Goal: Obtain resource: Obtain resource

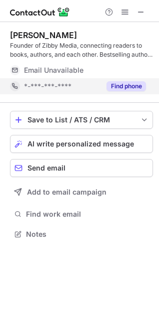
scroll to position [220, 159]
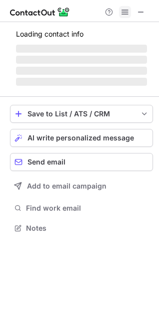
click at [126, 11] on span at bounding box center [125, 12] width 8 height 8
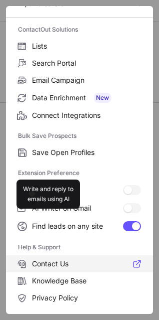
scroll to position [97, 0]
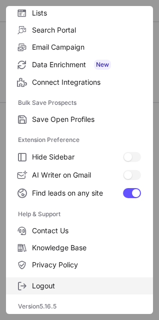
click at [55, 283] on span "Logout" at bounding box center [86, 285] width 109 height 9
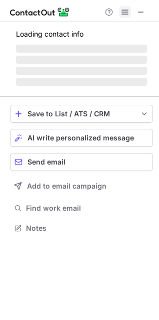
scroll to position [220, 159]
click at [125, 15] on span at bounding box center [125, 12] width 8 height 8
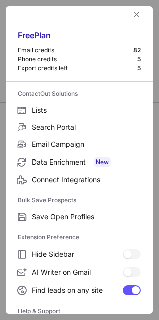
scroll to position [97, 0]
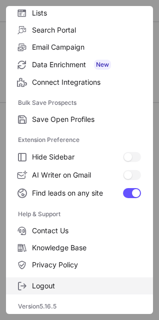
click at [73, 289] on span "Logout" at bounding box center [86, 285] width 109 height 9
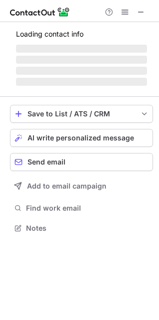
scroll to position [220, 159]
click at [120, 12] on button at bounding box center [125, 12] width 12 height 12
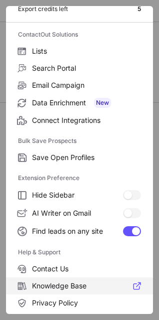
scroll to position [97, 0]
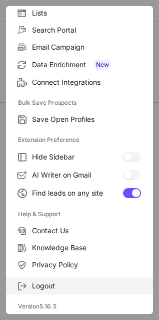
click at [42, 291] on label "Logout" at bounding box center [79, 285] width 147 height 17
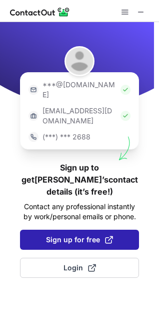
click at [121, 229] on button "Sign up for free" at bounding box center [79, 239] width 119 height 20
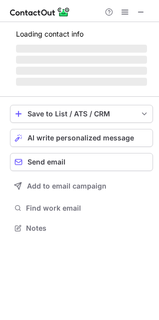
click at [123, 12] on span at bounding box center [125, 12] width 8 height 8
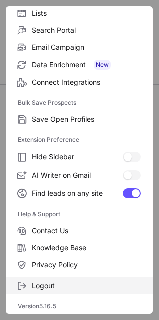
click at [50, 284] on span "Logout" at bounding box center [86, 285] width 109 height 9
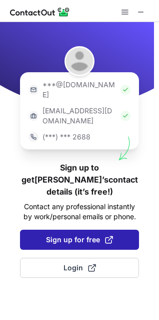
click at [97, 234] on span "Sign up for free" at bounding box center [79, 239] width 67 height 10
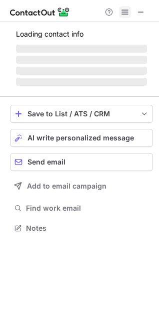
scroll to position [5, 5]
click at [127, 10] on span at bounding box center [125, 12] width 8 height 8
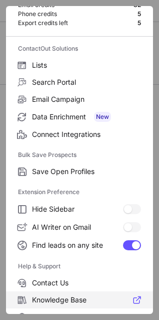
scroll to position [97, 0]
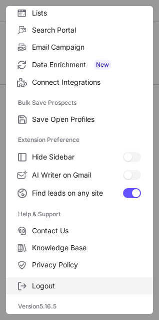
click at [53, 284] on span "Logout" at bounding box center [86, 285] width 109 height 9
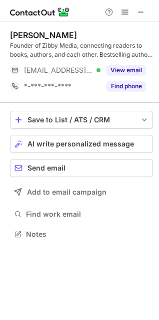
scroll to position [226, 159]
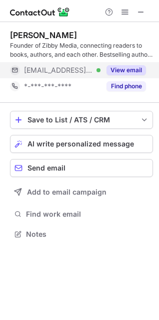
click at [124, 66] on button "View email" at bounding box center [127, 70] width 40 height 10
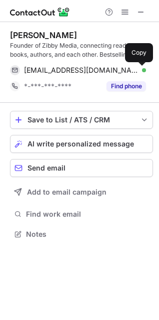
click at [141, 69] on span at bounding box center [141, 70] width 8 height 8
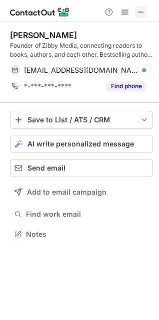
click at [141, 11] on span at bounding box center [141, 12] width 8 height 8
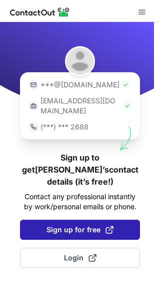
click at [63, 224] on span "Sign up for free" at bounding box center [80, 229] width 67 height 10
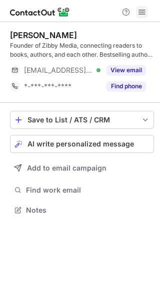
scroll to position [202, 160]
click at [136, 15] on button at bounding box center [142, 12] width 12 height 12
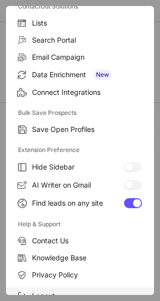
scroll to position [116, 0]
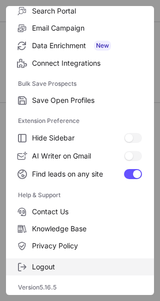
click at [48, 268] on span "Logout" at bounding box center [87, 266] width 110 height 9
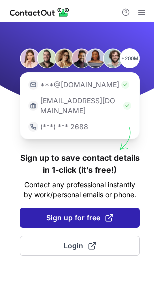
click at [62, 212] on span "Sign up for free" at bounding box center [80, 217] width 67 height 10
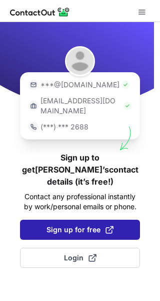
click at [51, 224] on span "Sign up for free" at bounding box center [80, 229] width 67 height 10
click at [56, 224] on span "Sign up for free" at bounding box center [80, 229] width 67 height 10
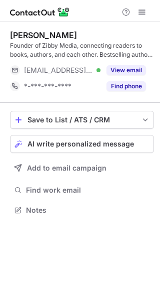
scroll to position [202, 160]
click at [145, 16] on span at bounding box center [142, 12] width 8 height 8
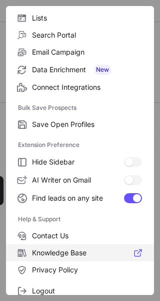
scroll to position [116, 0]
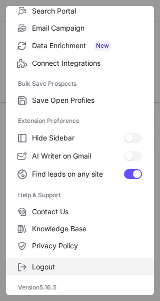
click at [38, 260] on label "Logout" at bounding box center [80, 266] width 148 height 17
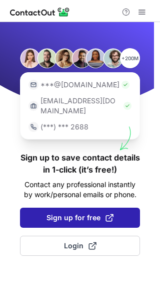
click at [101, 207] on button "Sign up for free" at bounding box center [80, 217] width 120 height 20
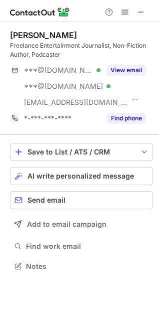
scroll to position [258, 159]
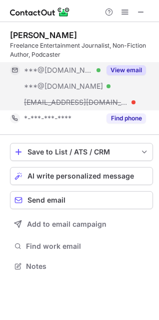
click at [128, 67] on button "View email" at bounding box center [127, 70] width 40 height 10
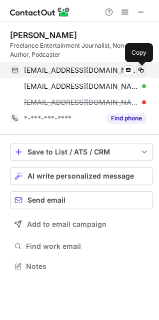
click at [139, 69] on span at bounding box center [141, 70] width 8 height 8
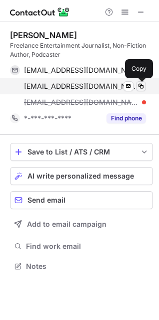
click at [140, 86] on span at bounding box center [141, 86] width 8 height 8
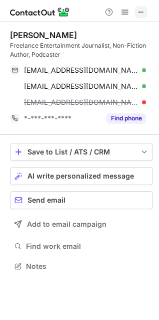
click at [139, 16] on span at bounding box center [141, 12] width 8 height 8
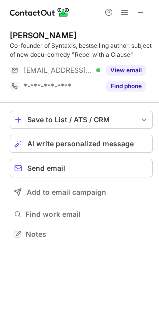
scroll to position [226, 159]
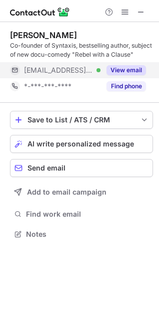
click at [124, 68] on button "View email" at bounding box center [127, 70] width 40 height 10
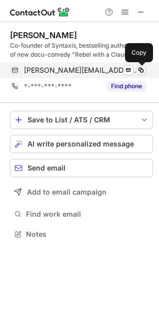
click at [140, 67] on span at bounding box center [141, 70] width 8 height 8
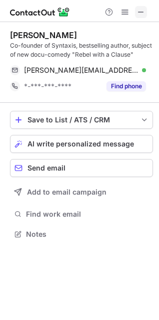
click at [140, 13] on span at bounding box center [141, 12] width 8 height 8
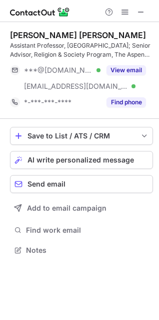
scroll to position [242, 159]
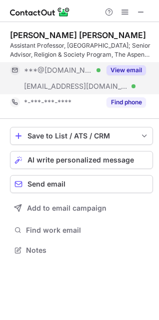
click at [124, 66] on button "View email" at bounding box center [127, 70] width 40 height 10
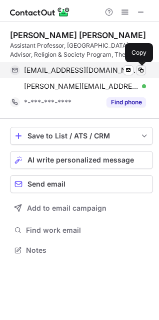
click at [141, 69] on span at bounding box center [141, 70] width 8 height 8
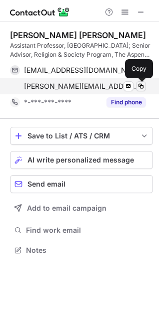
click at [145, 86] on button at bounding box center [141, 86] width 10 height 10
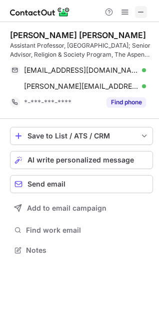
click at [136, 15] on button at bounding box center [141, 12] width 12 height 12
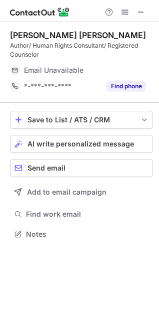
scroll to position [226, 159]
click at [135, 12] on button at bounding box center [141, 12] width 12 height 12
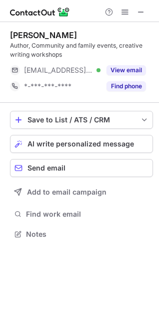
scroll to position [226, 159]
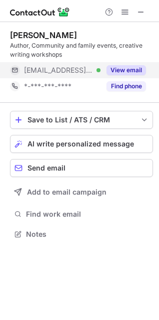
click at [134, 69] on button "View email" at bounding box center [127, 70] width 40 height 10
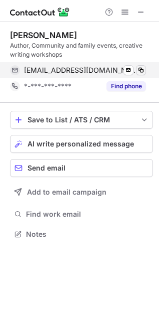
click at [142, 69] on span at bounding box center [141, 70] width 8 height 8
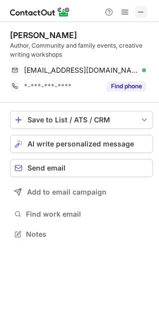
click at [137, 15] on span at bounding box center [141, 12] width 8 height 8
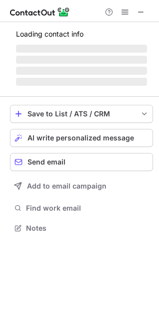
scroll to position [5, 5]
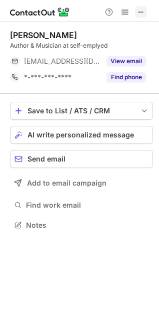
click at [136, 12] on button at bounding box center [141, 12] width 12 height 12
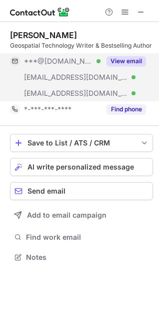
scroll to position [250, 159]
click at [124, 65] on button "View email" at bounding box center [127, 61] width 40 height 10
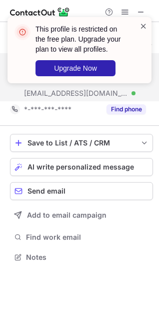
click at [142, 29] on span at bounding box center [144, 26] width 8 height 10
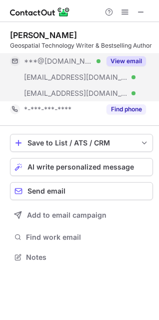
click at [124, 10] on span at bounding box center [125, 12] width 8 height 8
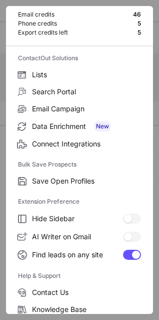
scroll to position [97, 0]
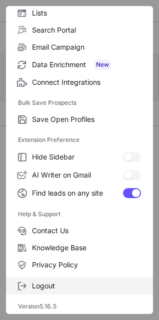
click at [47, 282] on span "Logout" at bounding box center [86, 285] width 109 height 9
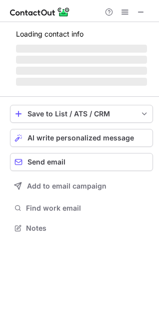
scroll to position [220, 159]
click at [120, 13] on button at bounding box center [125, 12] width 12 height 12
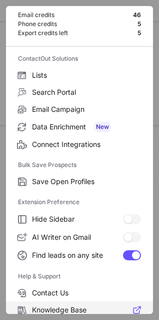
scroll to position [97, 0]
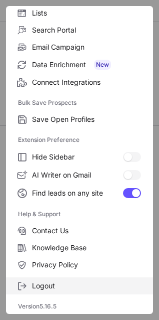
click at [44, 284] on span "Logout" at bounding box center [86, 285] width 109 height 9
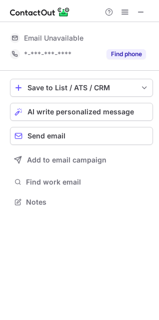
scroll to position [0, 0]
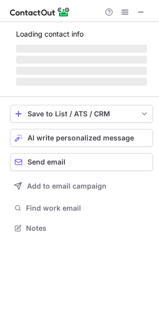
click at [120, 15] on button at bounding box center [125, 12] width 12 height 12
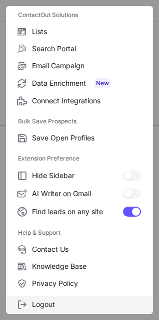
scroll to position [97, 0]
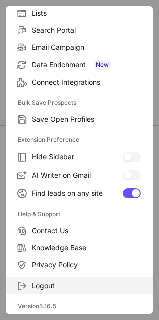
click at [60, 283] on span "Logout" at bounding box center [86, 285] width 109 height 9
click at [76, 289] on span "Logout" at bounding box center [86, 285] width 109 height 9
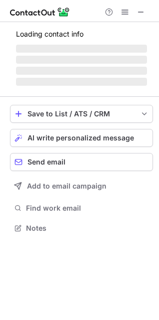
scroll to position [250, 159]
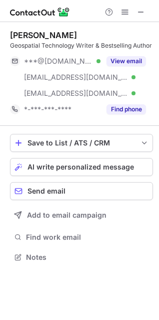
click at [136, 62] on button "View email" at bounding box center [127, 61] width 40 height 10
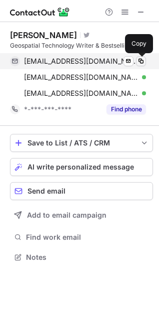
click at [144, 58] on span at bounding box center [141, 61] width 8 height 8
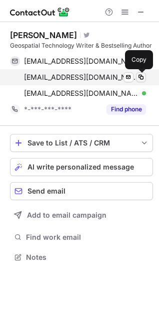
click at [144, 75] on span at bounding box center [141, 77] width 8 height 8
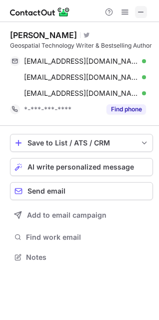
click at [138, 9] on span at bounding box center [141, 12] width 8 height 8
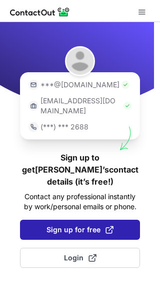
click at [74, 224] on span "Sign up for free" at bounding box center [80, 229] width 67 height 10
click at [85, 224] on span "Sign up for free" at bounding box center [80, 229] width 67 height 10
click at [77, 219] on button "Sign up for free" at bounding box center [80, 229] width 120 height 20
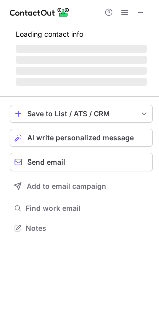
scroll to position [234, 159]
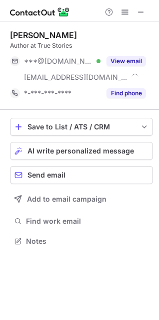
click at [133, 59] on button "View email" at bounding box center [127, 61] width 40 height 10
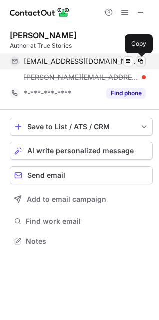
click at [142, 60] on span at bounding box center [141, 61] width 8 height 8
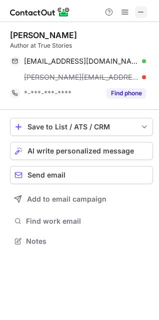
click at [136, 16] on button at bounding box center [141, 12] width 12 height 12
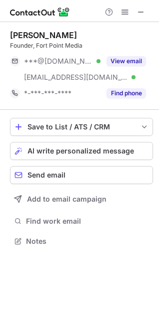
scroll to position [234, 159]
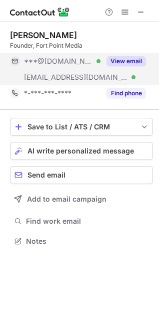
click at [132, 58] on button "View email" at bounding box center [127, 61] width 40 height 10
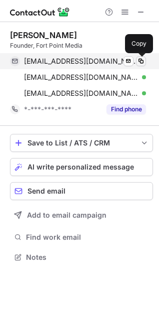
click at [141, 62] on span at bounding box center [141, 61] width 8 height 8
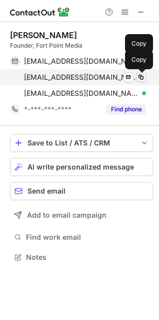
click at [143, 75] on span at bounding box center [141, 77] width 8 height 8
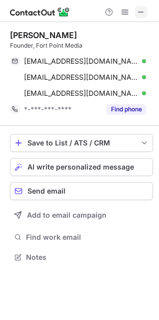
click at [137, 13] on span at bounding box center [141, 12] width 8 height 8
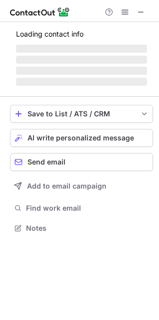
scroll to position [234, 159]
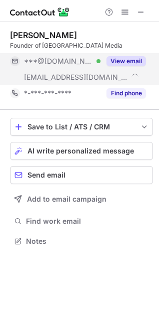
click at [136, 60] on button "View email" at bounding box center [127, 61] width 40 height 10
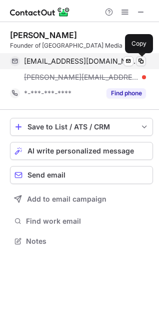
click at [140, 59] on span at bounding box center [141, 61] width 8 height 8
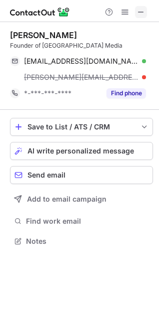
click at [137, 15] on span at bounding box center [141, 12] width 8 height 8
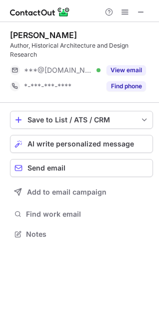
scroll to position [226, 159]
click at [132, 62] on div "View email" at bounding box center [124, 70] width 46 height 16
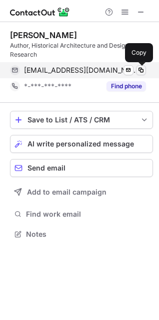
click at [143, 70] on span at bounding box center [141, 70] width 8 height 8
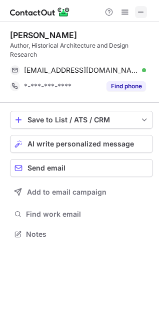
click at [137, 14] on span at bounding box center [141, 12] width 8 height 8
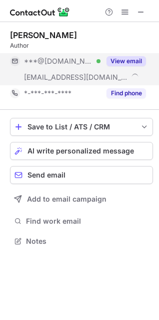
scroll to position [234, 159]
click at [137, 58] on button "View email" at bounding box center [127, 61] width 40 height 10
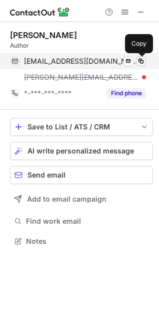
click at [141, 60] on span at bounding box center [141, 61] width 8 height 8
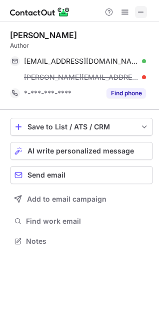
click at [136, 11] on button at bounding box center [141, 12] width 12 height 12
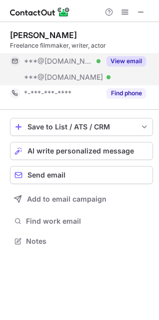
scroll to position [234, 159]
click at [132, 61] on button "View email" at bounding box center [127, 61] width 40 height 10
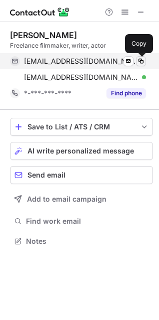
click at [143, 64] on span at bounding box center [141, 61] width 8 height 8
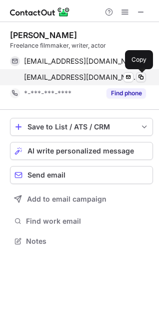
click at [142, 74] on span at bounding box center [141, 77] width 8 height 8
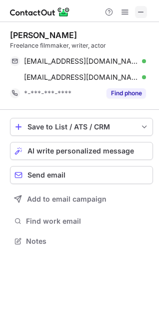
click at [139, 13] on span at bounding box center [141, 12] width 8 height 8
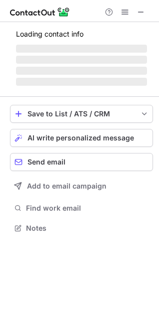
scroll to position [226, 159]
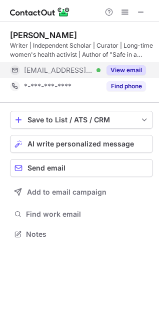
click at [127, 68] on button "View email" at bounding box center [127, 70] width 40 height 10
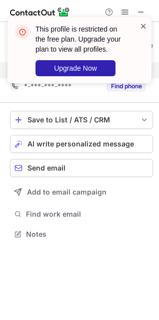
click at [142, 27] on span at bounding box center [144, 26] width 8 height 10
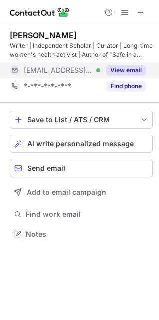
click at [140, 11] on div "This profile is restricted on the free plan. Upgrade your plan to view all prof…" at bounding box center [79, 54] width 160 height 94
click at [140, 11] on span at bounding box center [141, 12] width 8 height 8
click at [126, 11] on span at bounding box center [125, 12] width 8 height 8
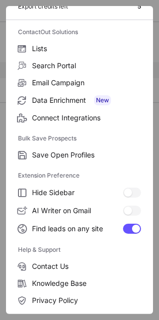
scroll to position [97, 0]
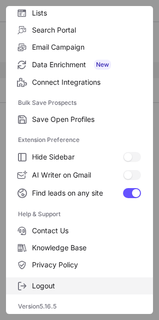
click at [55, 285] on span "Logout" at bounding box center [86, 285] width 109 height 9
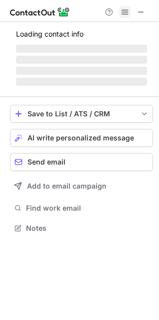
scroll to position [220, 159]
click at [120, 14] on button at bounding box center [125, 12] width 12 height 12
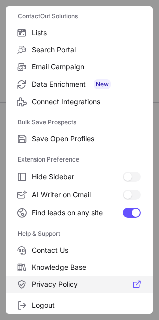
scroll to position [97, 0]
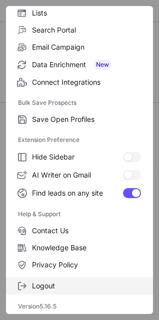
click at [41, 281] on span "Logout" at bounding box center [86, 285] width 109 height 9
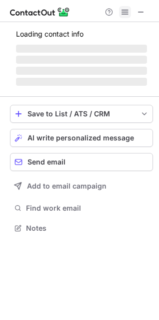
scroll to position [220, 159]
click at [125, 13] on span at bounding box center [125, 12] width 8 height 8
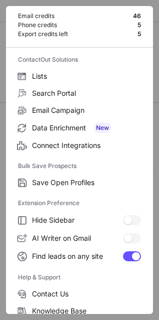
scroll to position [97, 0]
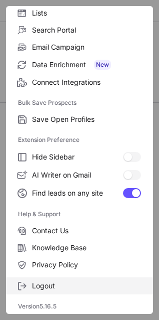
click at [57, 286] on span "Logout" at bounding box center [86, 285] width 109 height 9
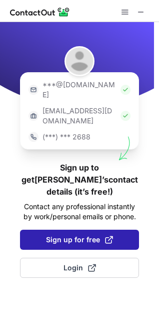
click at [78, 234] on span "Sign up for free" at bounding box center [79, 239] width 67 height 10
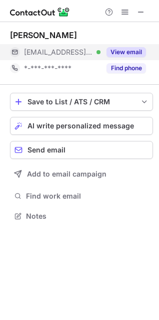
scroll to position [208, 159]
click at [132, 56] on button "View email" at bounding box center [127, 52] width 40 height 10
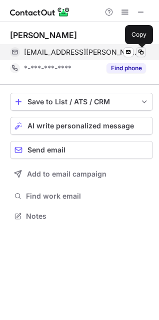
click at [139, 54] on span at bounding box center [141, 52] width 8 height 8
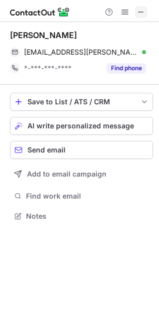
click at [143, 10] on span at bounding box center [141, 12] width 8 height 8
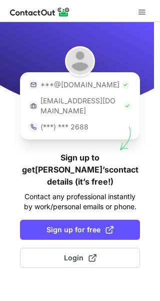
click at [71, 224] on span "Sign up for free" at bounding box center [80, 229] width 67 height 10
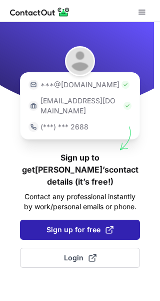
click at [55, 219] on button "Sign up for free" at bounding box center [80, 229] width 120 height 20
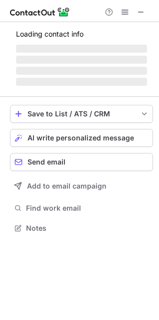
scroll to position [5, 5]
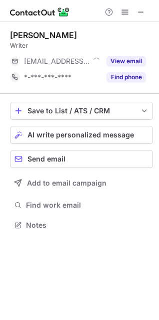
click at [128, 62] on button "View email" at bounding box center [127, 61] width 40 height 10
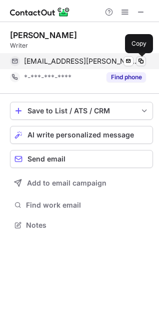
click at [138, 60] on span at bounding box center [141, 61] width 8 height 8
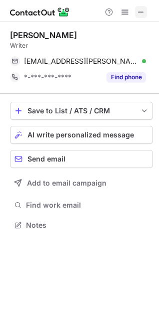
click at [136, 12] on button at bounding box center [141, 12] width 12 height 12
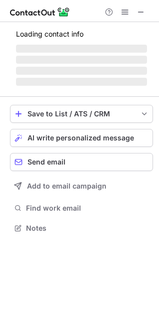
scroll to position [5, 5]
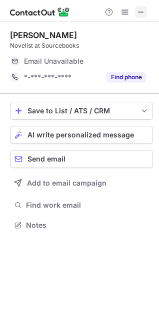
click at [140, 9] on span at bounding box center [141, 12] width 8 height 8
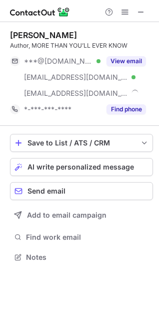
scroll to position [250, 159]
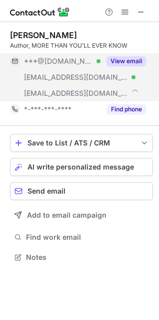
click at [120, 60] on button "View email" at bounding box center [127, 61] width 40 height 10
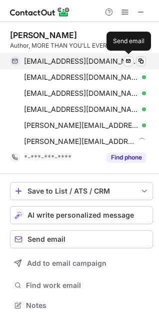
scroll to position [298, 159]
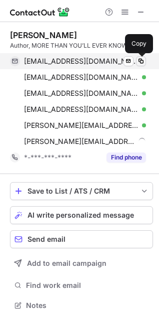
click at [142, 61] on span at bounding box center [141, 61] width 8 height 8
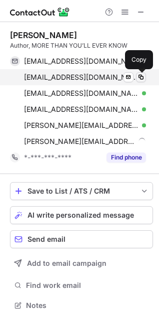
click at [144, 75] on span at bounding box center [141, 77] width 8 height 8
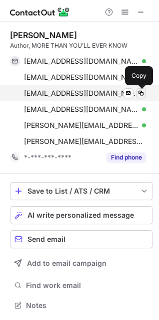
click at [140, 94] on span at bounding box center [141, 93] width 8 height 8
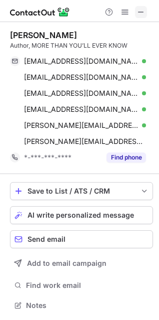
click at [136, 14] on button at bounding box center [141, 12] width 12 height 12
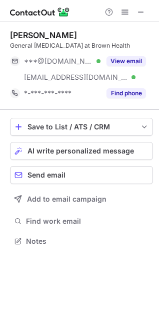
scroll to position [234, 159]
click at [128, 61] on button "View email" at bounding box center [127, 61] width 40 height 10
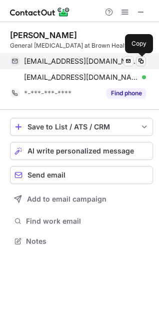
click at [146, 59] on button at bounding box center [141, 61] width 10 height 10
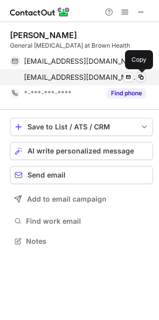
click at [145, 74] on span at bounding box center [141, 77] width 8 height 8
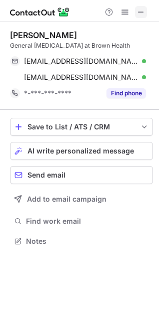
click at [137, 11] on span at bounding box center [141, 12] width 8 height 8
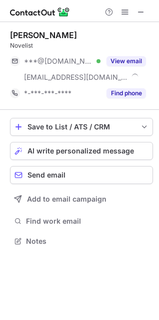
scroll to position [234, 159]
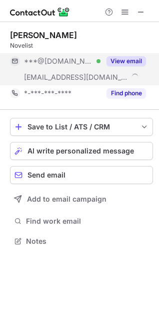
click at [130, 61] on button "View email" at bounding box center [127, 61] width 40 height 10
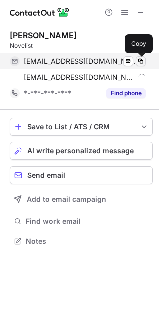
click at [139, 59] on span at bounding box center [141, 61] width 8 height 8
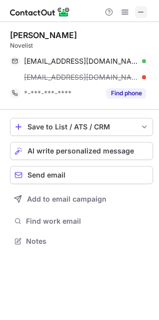
click at [138, 14] on span at bounding box center [141, 12] width 8 height 8
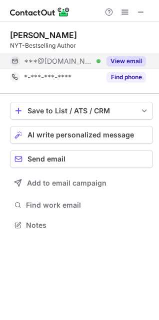
scroll to position [5, 5]
click at [127, 61] on button "View email" at bounding box center [127, 61] width 40 height 10
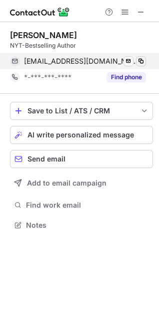
click at [143, 61] on span at bounding box center [141, 61] width 8 height 8
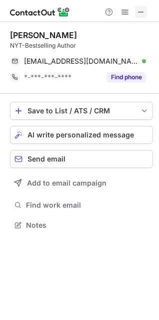
click at [136, 14] on button at bounding box center [141, 12] width 12 height 12
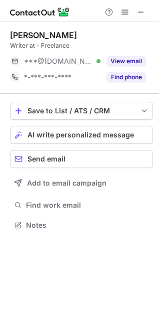
scroll to position [5, 5]
click at [131, 56] on button "View email" at bounding box center [127, 61] width 40 height 10
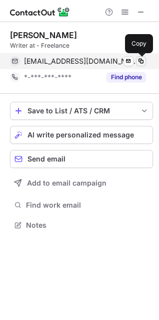
click at [141, 58] on span at bounding box center [141, 61] width 8 height 8
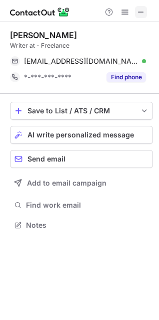
click at [136, 10] on button at bounding box center [141, 12] width 12 height 12
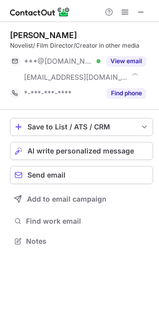
scroll to position [234, 159]
click at [124, 59] on button "View email" at bounding box center [127, 61] width 40 height 10
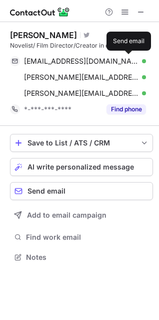
scroll to position [250, 159]
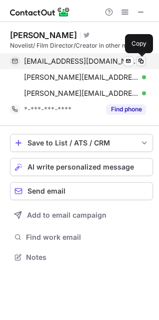
click at [140, 60] on span at bounding box center [141, 61] width 8 height 8
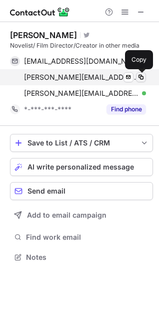
click at [138, 73] on span at bounding box center [141, 77] width 8 height 8
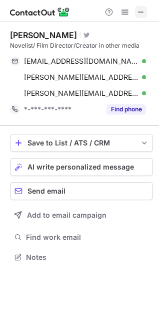
click at [136, 13] on button at bounding box center [141, 12] width 12 height 12
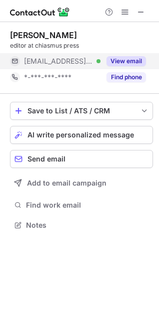
scroll to position [5, 5]
click at [131, 60] on button "View email" at bounding box center [127, 61] width 40 height 10
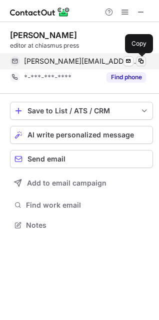
click at [142, 60] on span at bounding box center [141, 61] width 8 height 8
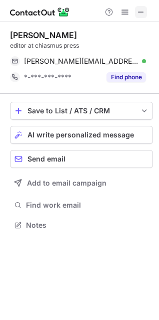
click at [141, 16] on span at bounding box center [141, 12] width 8 height 8
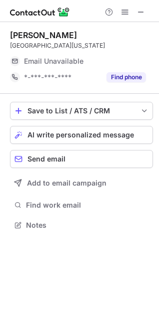
scroll to position [5, 5]
click at [141, 13] on span at bounding box center [141, 12] width 8 height 8
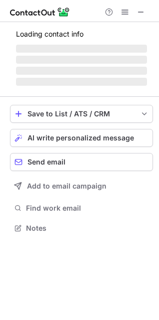
scroll to position [234, 159]
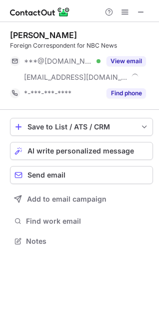
click at [128, 57] on button "View email" at bounding box center [127, 61] width 40 height 10
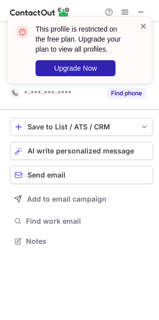
click at [143, 30] on span at bounding box center [144, 26] width 8 height 10
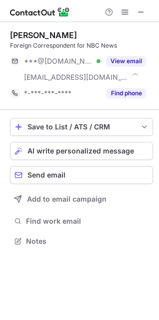
click at [124, 10] on div "This profile is restricted on the free plan. Upgrade your plan to view all prof…" at bounding box center [79, 17] width 160 height 20
click at [124, 10] on span at bounding box center [125, 12] width 8 height 8
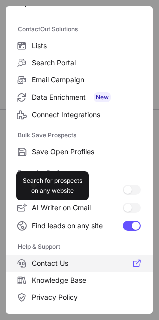
scroll to position [97, 0]
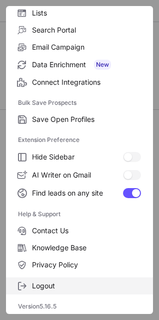
click at [56, 279] on label "Logout" at bounding box center [79, 285] width 147 height 17
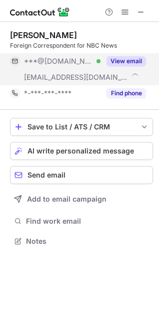
scroll to position [234, 159]
click at [131, 58] on button "View email" at bounding box center [127, 61] width 40 height 10
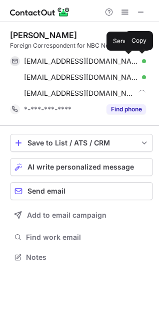
scroll to position [250, 159]
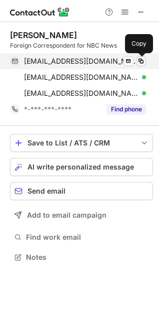
click at [139, 58] on span at bounding box center [141, 61] width 8 height 8
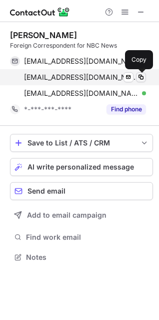
click at [142, 77] on span at bounding box center [141, 77] width 8 height 8
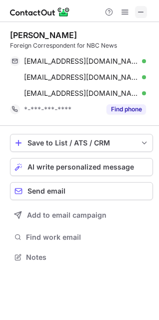
click at [140, 15] on span at bounding box center [141, 12] width 8 height 8
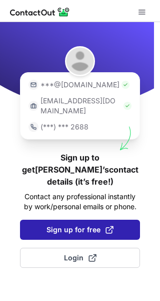
click at [57, 224] on span "Sign up for free" at bounding box center [80, 229] width 67 height 10
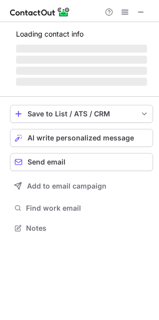
scroll to position [234, 159]
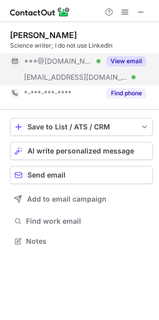
click at [127, 57] on button "View email" at bounding box center [127, 61] width 40 height 10
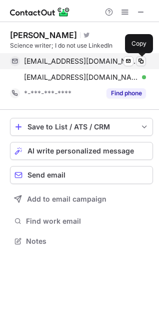
click at [144, 62] on span at bounding box center [141, 61] width 8 height 8
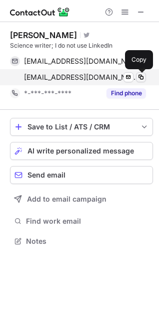
click at [143, 78] on span at bounding box center [141, 77] width 8 height 8
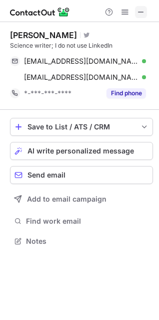
click at [138, 12] on span at bounding box center [141, 12] width 8 height 8
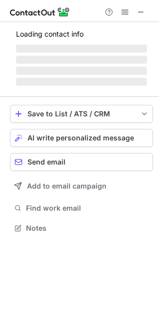
scroll to position [234, 159]
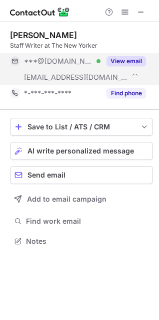
click at [130, 60] on button "View email" at bounding box center [127, 61] width 40 height 10
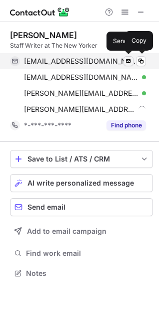
scroll to position [266, 159]
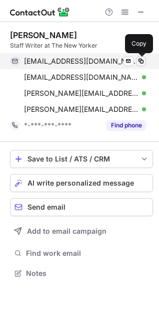
click at [139, 59] on span at bounding box center [141, 61] width 8 height 8
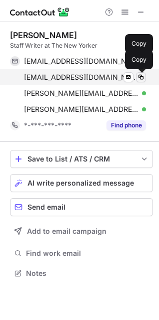
click at [140, 77] on span at bounding box center [141, 77] width 8 height 8
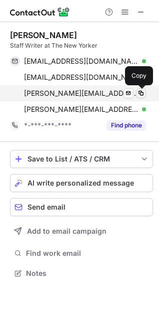
click at [140, 95] on span at bounding box center [141, 93] width 8 height 8
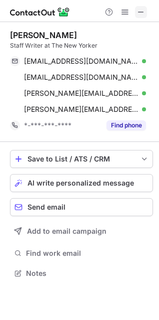
click at [136, 11] on button at bounding box center [141, 12] width 12 height 12
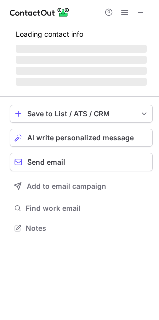
scroll to position [242, 159]
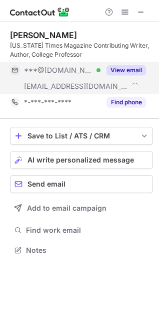
click at [128, 73] on button "View email" at bounding box center [127, 70] width 40 height 10
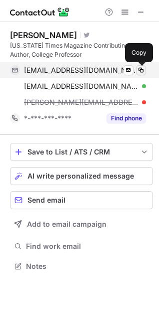
click at [144, 68] on span at bounding box center [141, 70] width 8 height 8
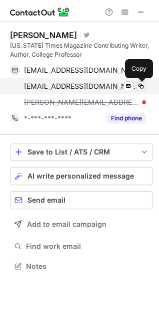
click at [143, 86] on span at bounding box center [141, 86] width 8 height 8
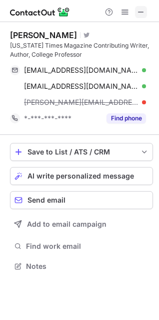
click at [136, 14] on button at bounding box center [141, 12] width 12 height 12
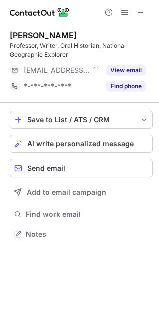
scroll to position [226, 159]
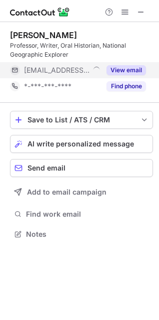
click at [131, 70] on button "View email" at bounding box center [127, 70] width 40 height 10
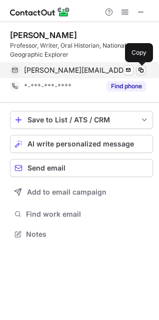
click at [137, 70] on span at bounding box center [141, 70] width 8 height 8
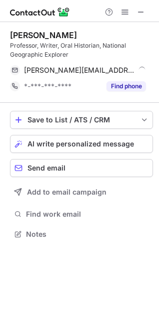
click at [134, 17] on div at bounding box center [125, 12] width 48 height 12
click at [136, 16] on button at bounding box center [141, 12] width 12 height 12
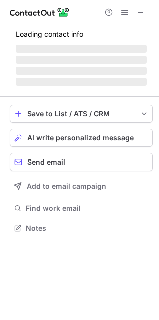
scroll to position [5, 5]
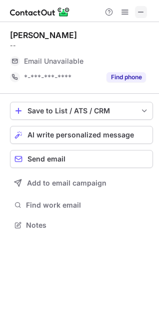
click at [140, 14] on span at bounding box center [141, 12] width 8 height 8
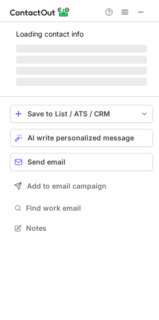
scroll to position [234, 159]
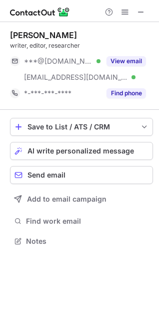
click at [127, 56] on button "View email" at bounding box center [127, 61] width 40 height 10
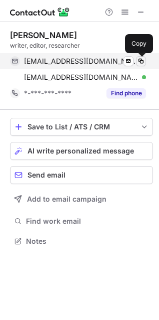
click at [146, 58] on button at bounding box center [141, 61] width 10 height 10
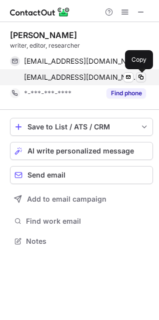
click at [140, 74] on span at bounding box center [141, 77] width 8 height 8
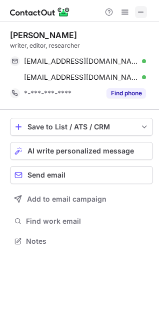
click at [139, 14] on span at bounding box center [141, 12] width 8 height 8
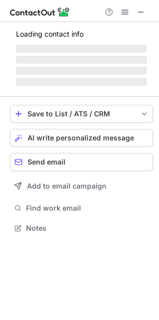
scroll to position [242, 159]
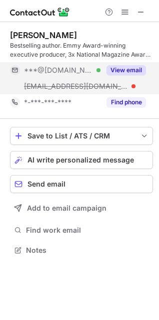
click at [131, 68] on button "View email" at bounding box center [127, 70] width 40 height 10
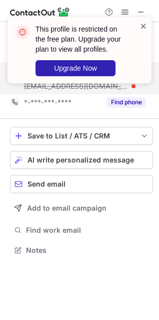
click at [141, 30] on span at bounding box center [144, 26] width 8 height 10
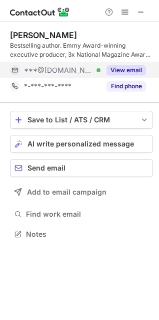
scroll to position [226, 159]
click at [122, 16] on span at bounding box center [125, 12] width 8 height 8
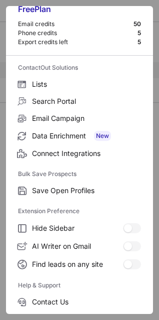
scroll to position [97, 0]
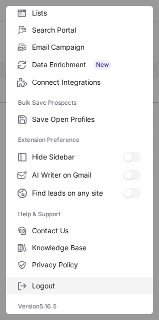
click at [60, 288] on span "Logout" at bounding box center [86, 285] width 109 height 9
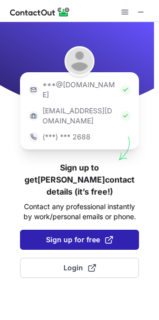
click at [87, 234] on span "Sign up for free" at bounding box center [79, 239] width 67 height 10
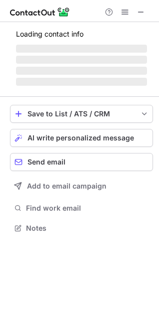
scroll to position [224, 159]
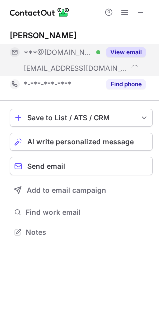
click at [132, 57] on button "View email" at bounding box center [127, 52] width 40 height 10
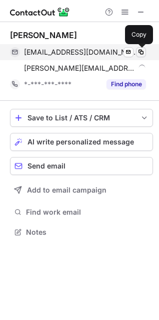
click at [140, 52] on span at bounding box center [141, 52] width 8 height 8
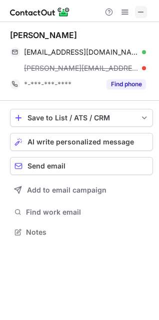
click at [140, 10] on span at bounding box center [141, 12] width 8 height 8
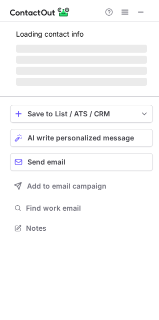
scroll to position [234, 159]
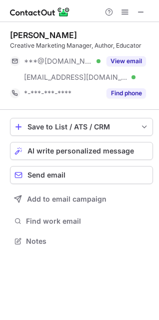
click at [134, 58] on button "View email" at bounding box center [127, 61] width 40 height 10
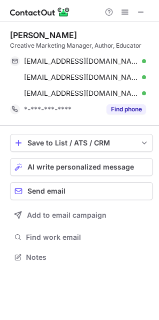
scroll to position [250, 159]
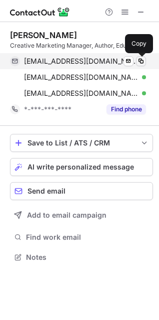
click at [139, 60] on span at bounding box center [141, 61] width 8 height 8
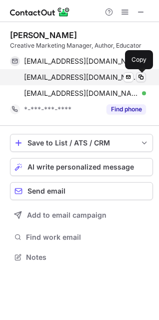
click at [143, 74] on span at bounding box center [141, 77] width 8 height 8
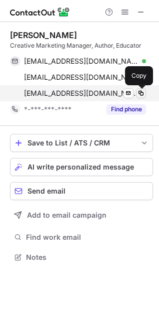
click at [144, 92] on span at bounding box center [141, 93] width 8 height 8
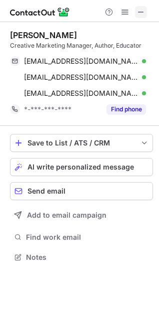
click at [136, 16] on button at bounding box center [141, 12] width 12 height 12
